Goal: Check status: Check status

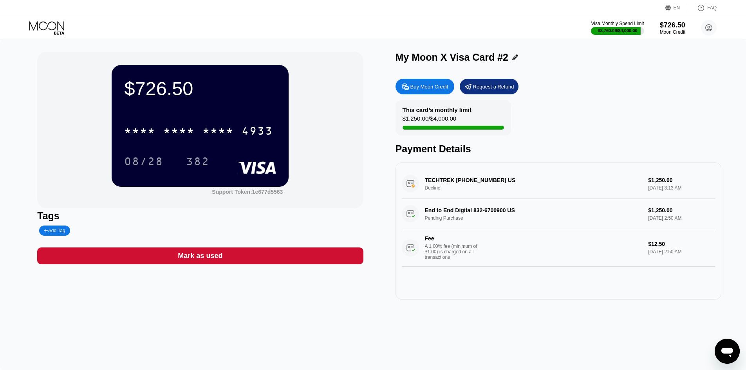
click at [720, 341] on div "Open messaging window" at bounding box center [726, 350] width 23 height 23
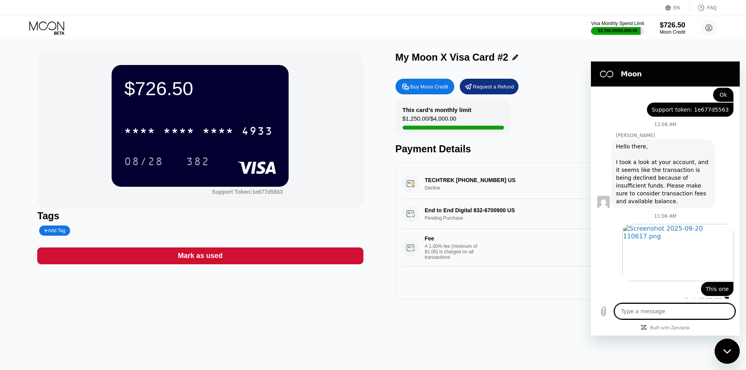
scroll to position [184, 0]
